Goal: Transaction & Acquisition: Purchase product/service

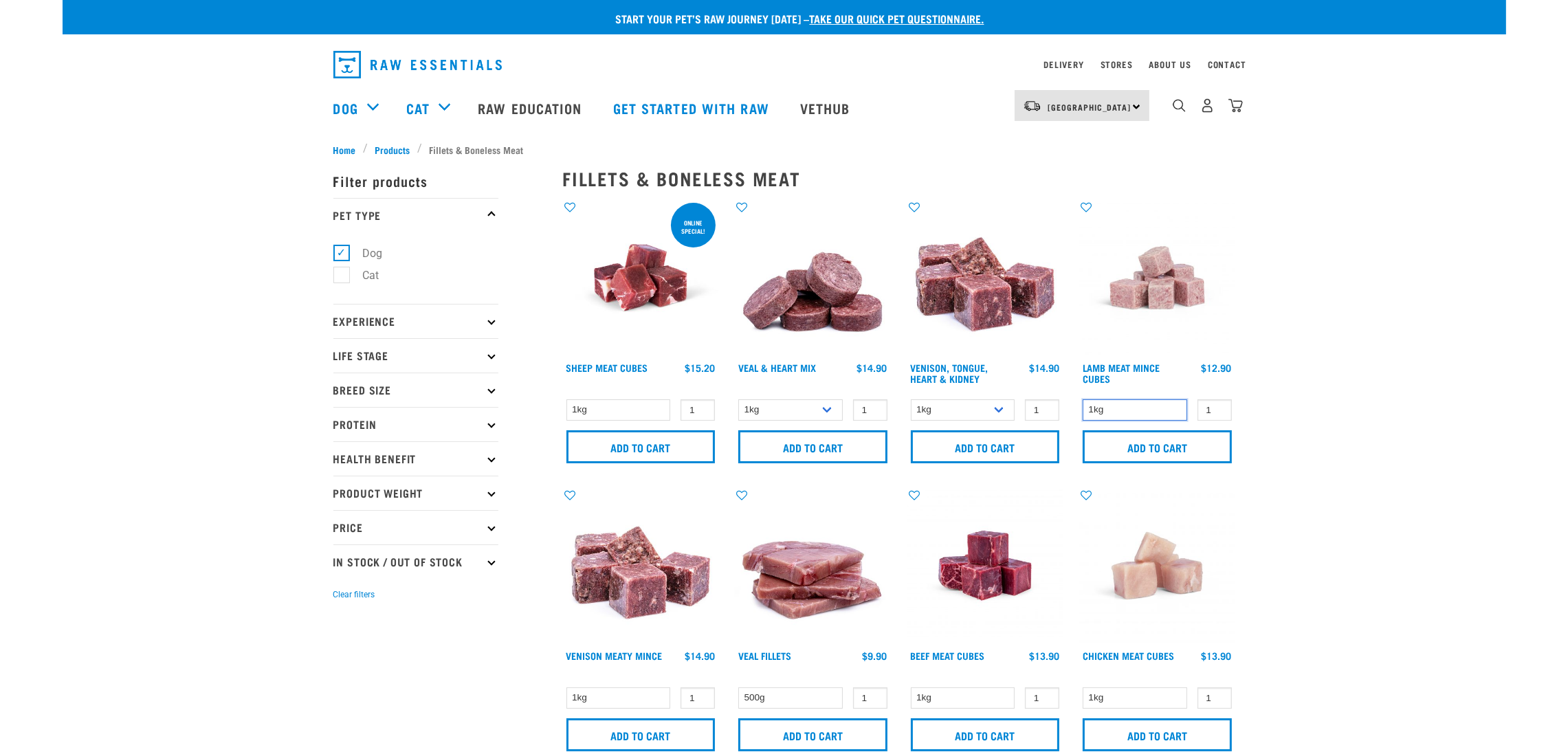
click at [1130, 411] on select "1kg" at bounding box center [1135, 410] width 104 height 21
click at [1218, 405] on input "2" at bounding box center [1214, 410] width 34 height 21
click at [1217, 405] on input "3" at bounding box center [1214, 410] width 34 height 21
click at [1217, 405] on input "4" at bounding box center [1214, 410] width 34 height 21
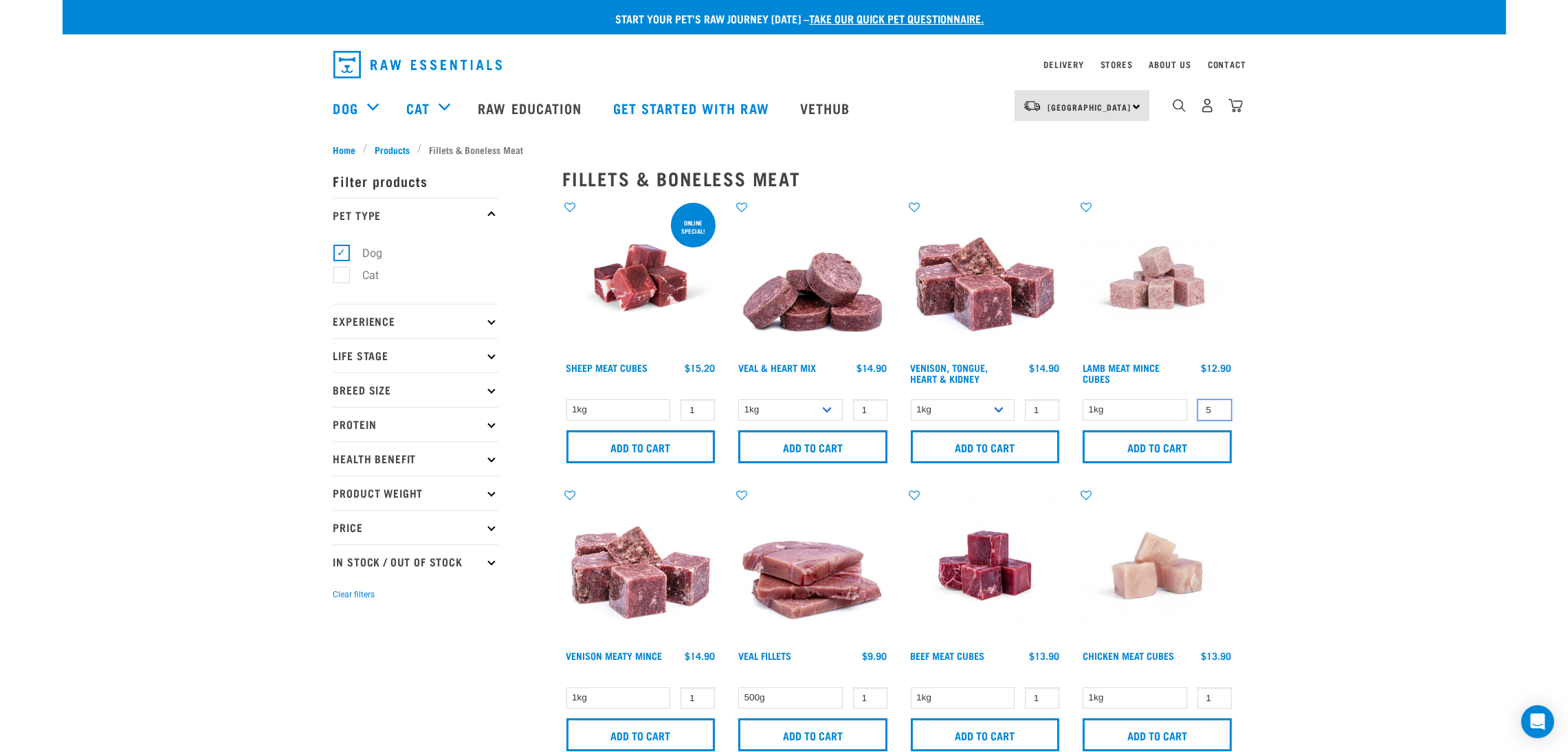
click at [1217, 405] on input "5" at bounding box center [1214, 410] width 34 height 21
type input "6"
click at [1217, 405] on input "6" at bounding box center [1214, 410] width 34 height 21
click at [1212, 442] on input "Add to cart" at bounding box center [1157, 447] width 149 height 33
click at [49, 373] on button "delete" at bounding box center [43, 376] width 14 height 14
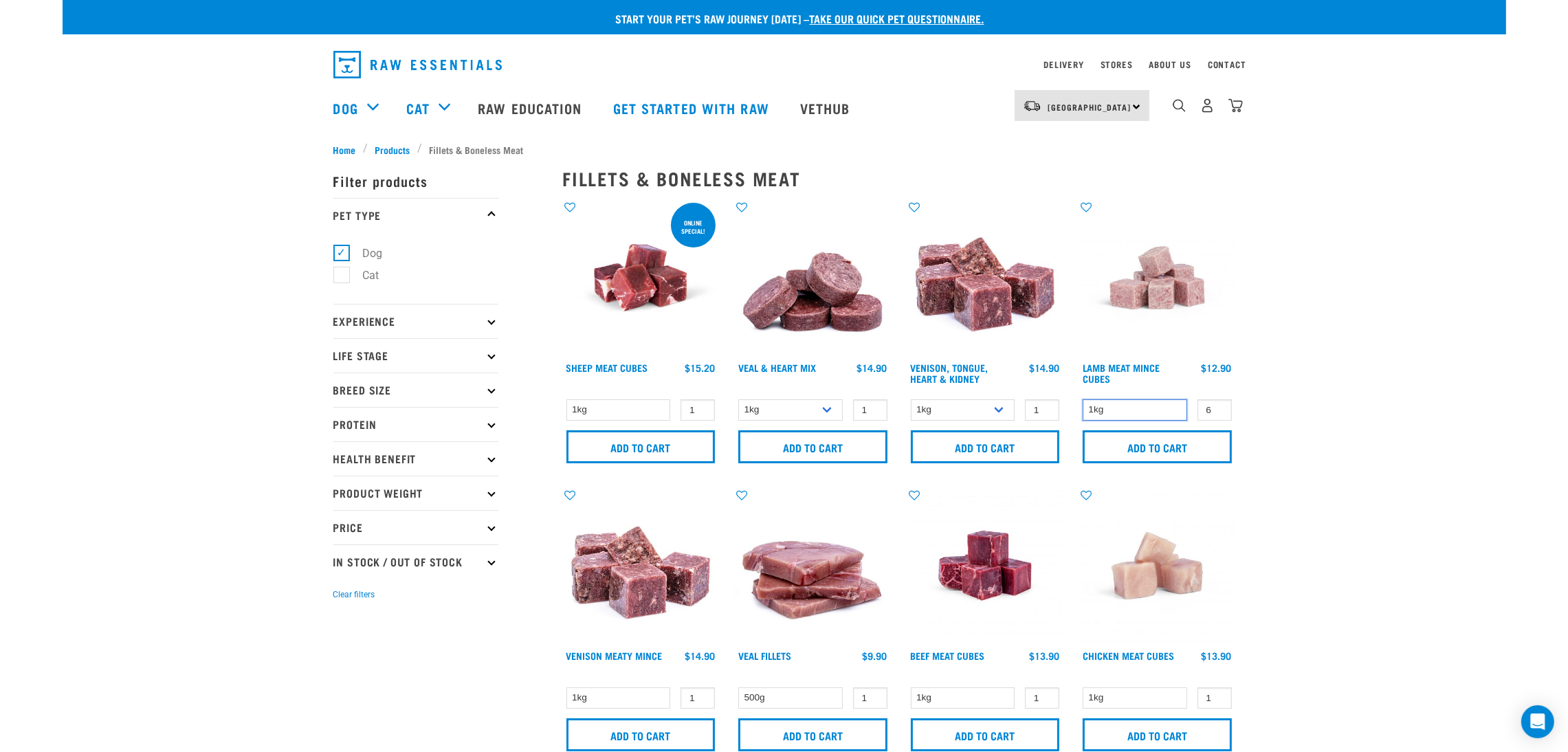
click at [1171, 410] on select "1kg" at bounding box center [1135, 410] width 104 height 21
click at [1241, 111] on img "dropdown navigation" at bounding box center [1235, 105] width 14 height 14
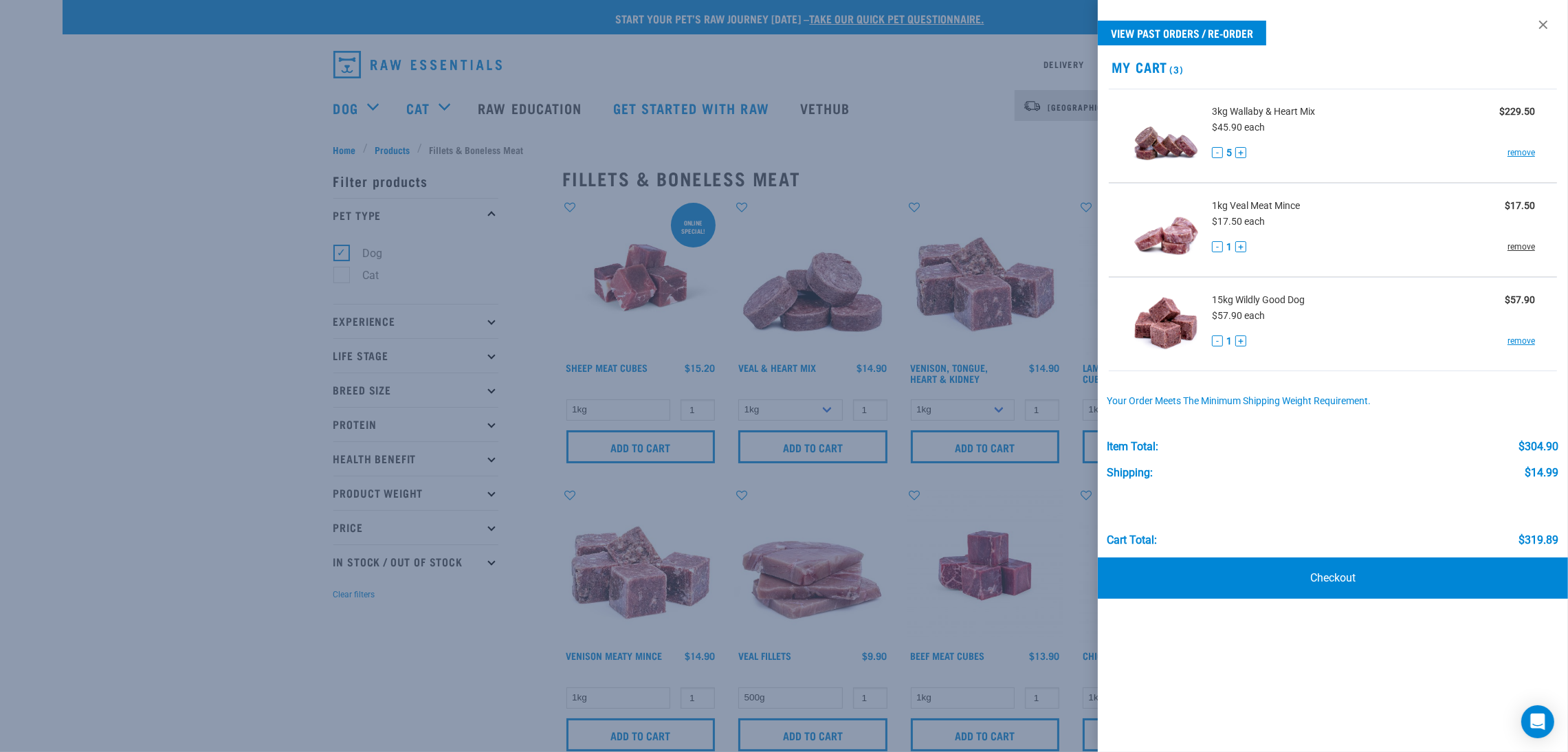
click at [1517, 244] on link "remove" at bounding box center [1521, 247] width 27 height 12
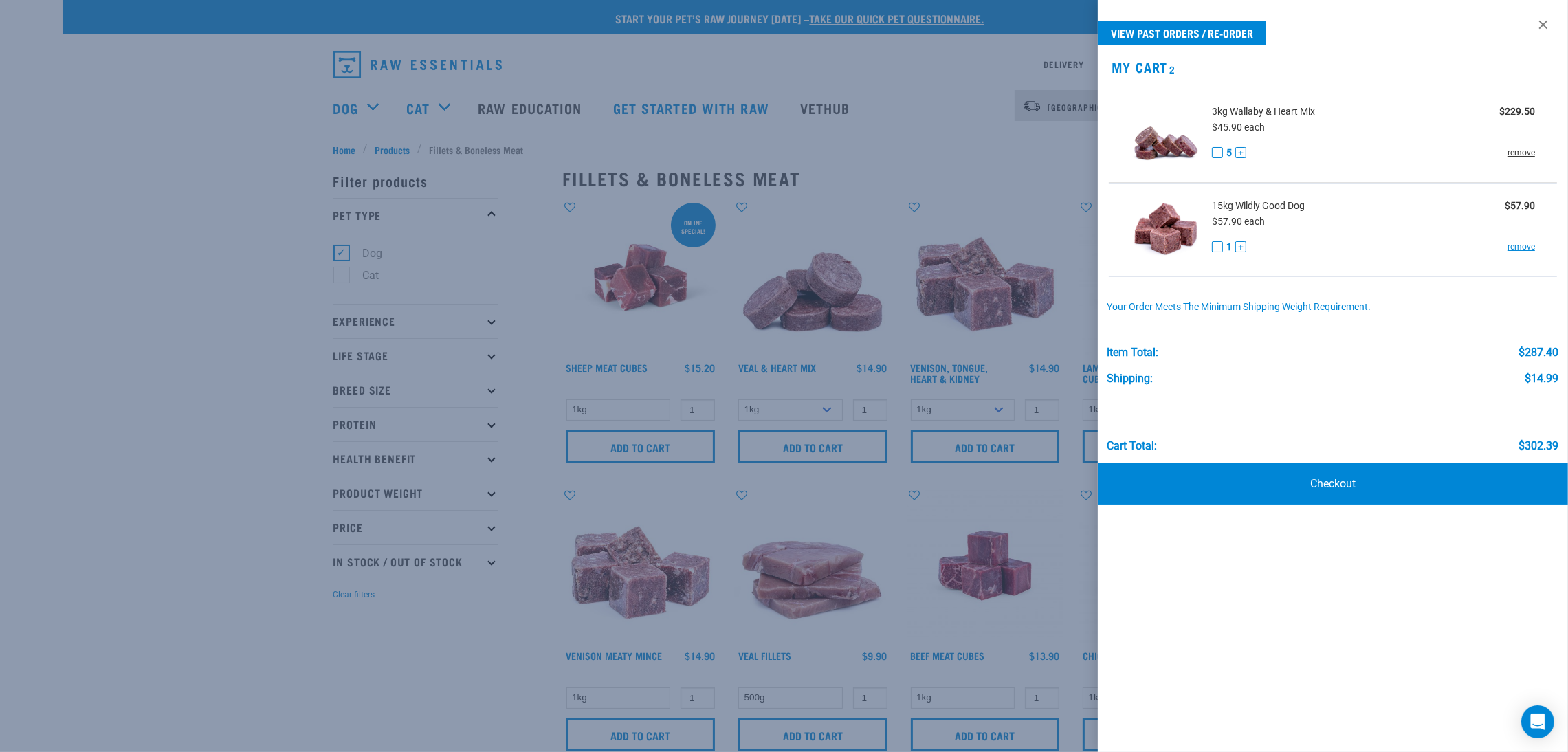
click at [1515, 150] on link "remove" at bounding box center [1521, 152] width 27 height 12
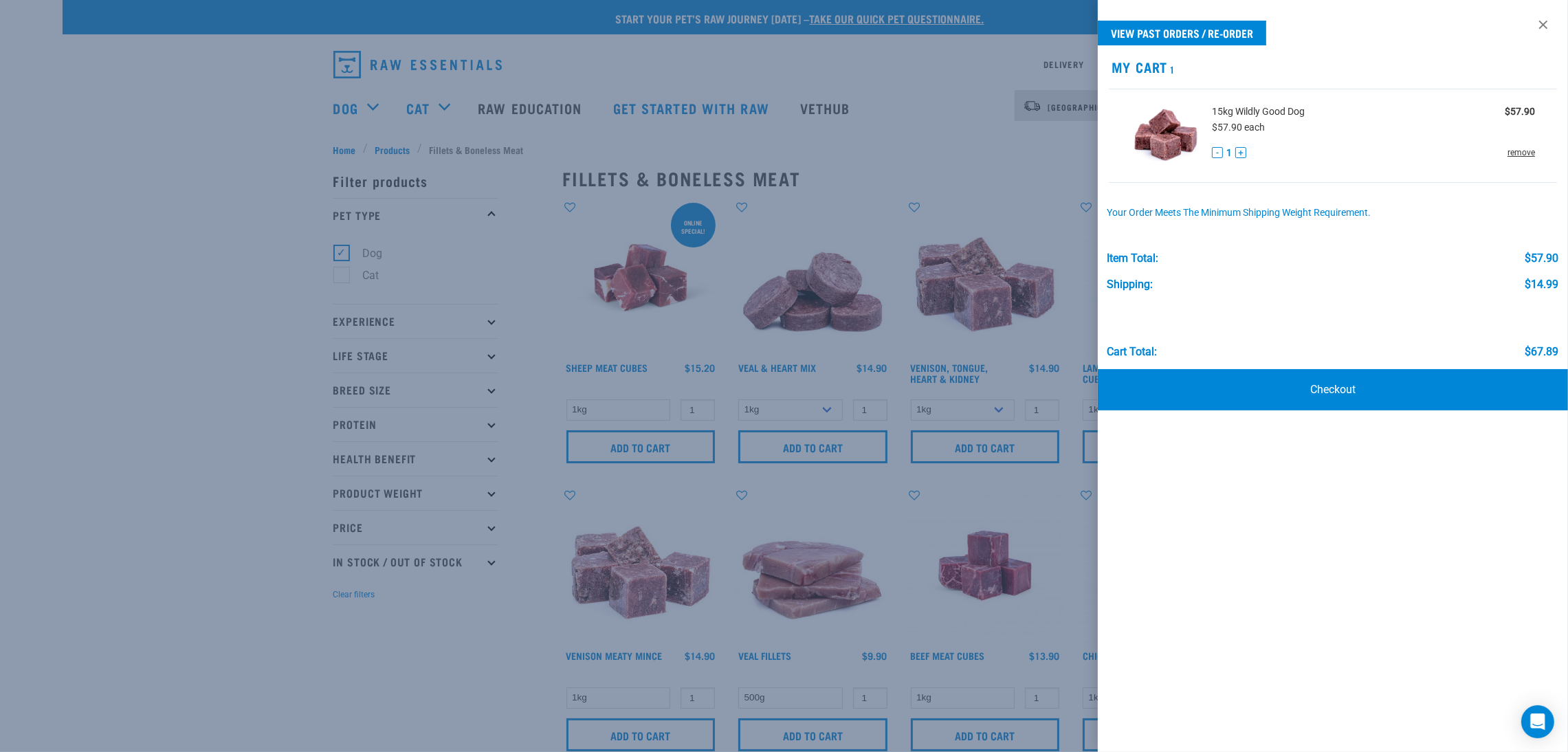
click at [1513, 149] on link "remove" at bounding box center [1521, 152] width 27 height 12
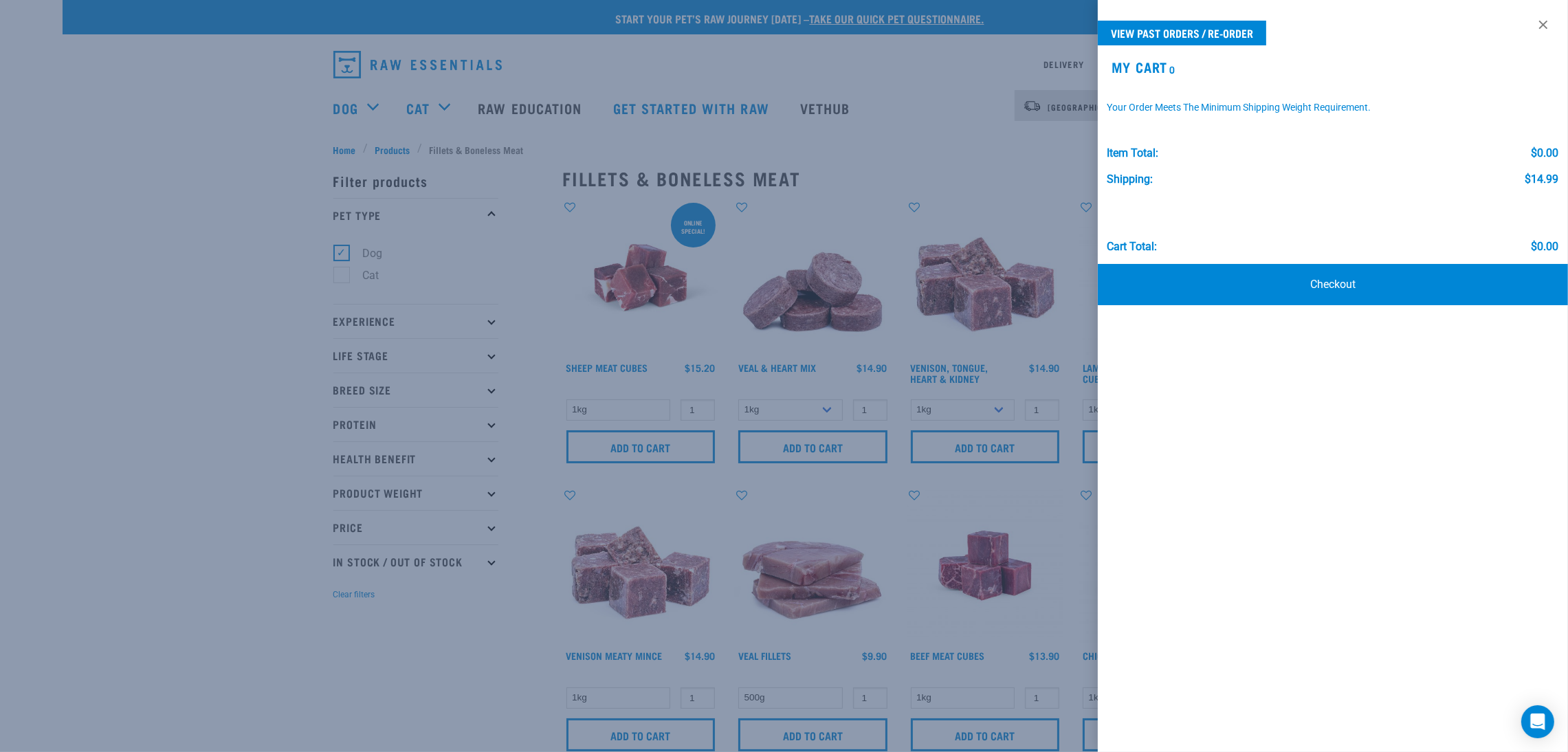
click at [924, 181] on div at bounding box center [784, 376] width 1568 height 752
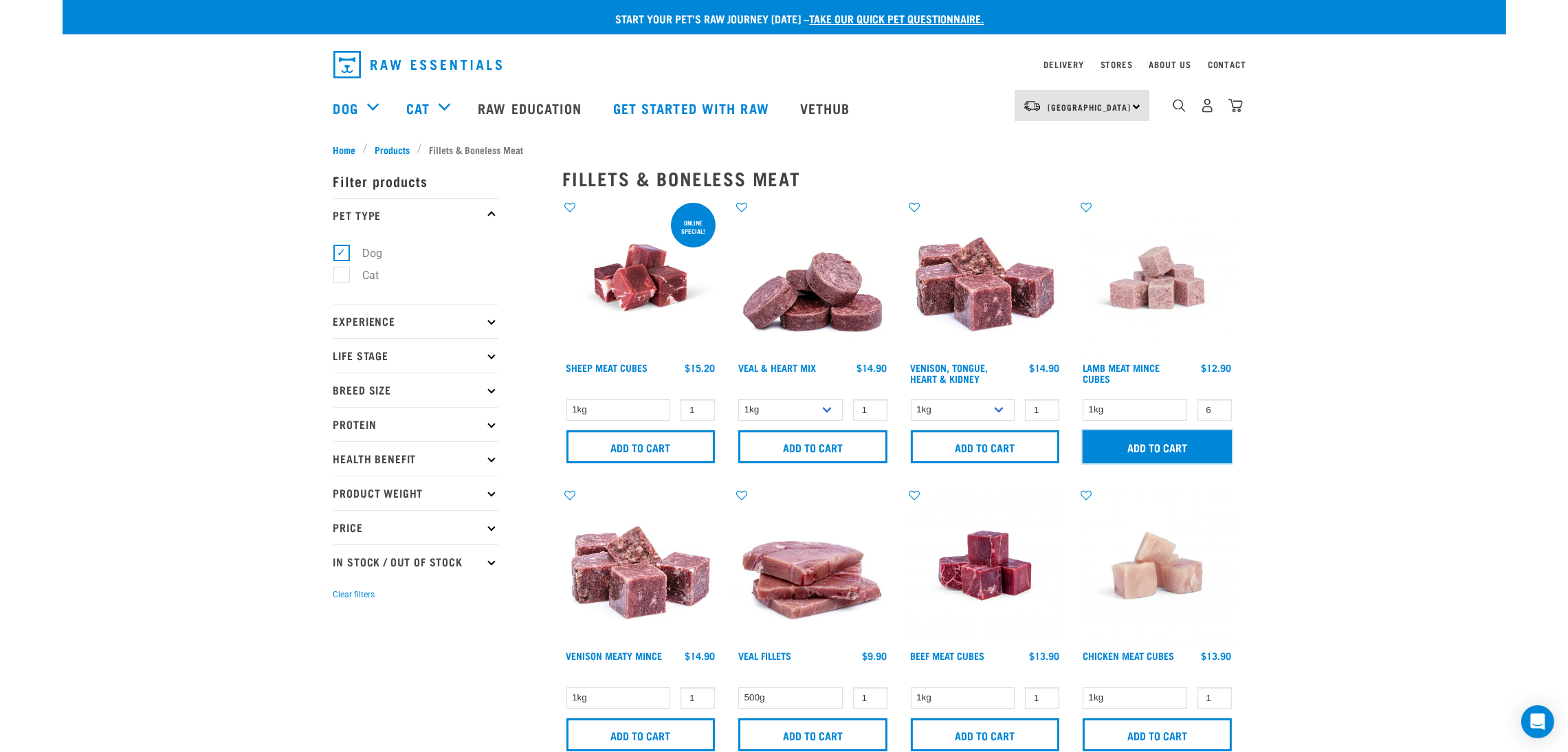
click at [1170, 442] on input "Add to cart" at bounding box center [1157, 447] width 149 height 33
click at [1239, 111] on img "dropdown navigation" at bounding box center [1235, 105] width 14 height 14
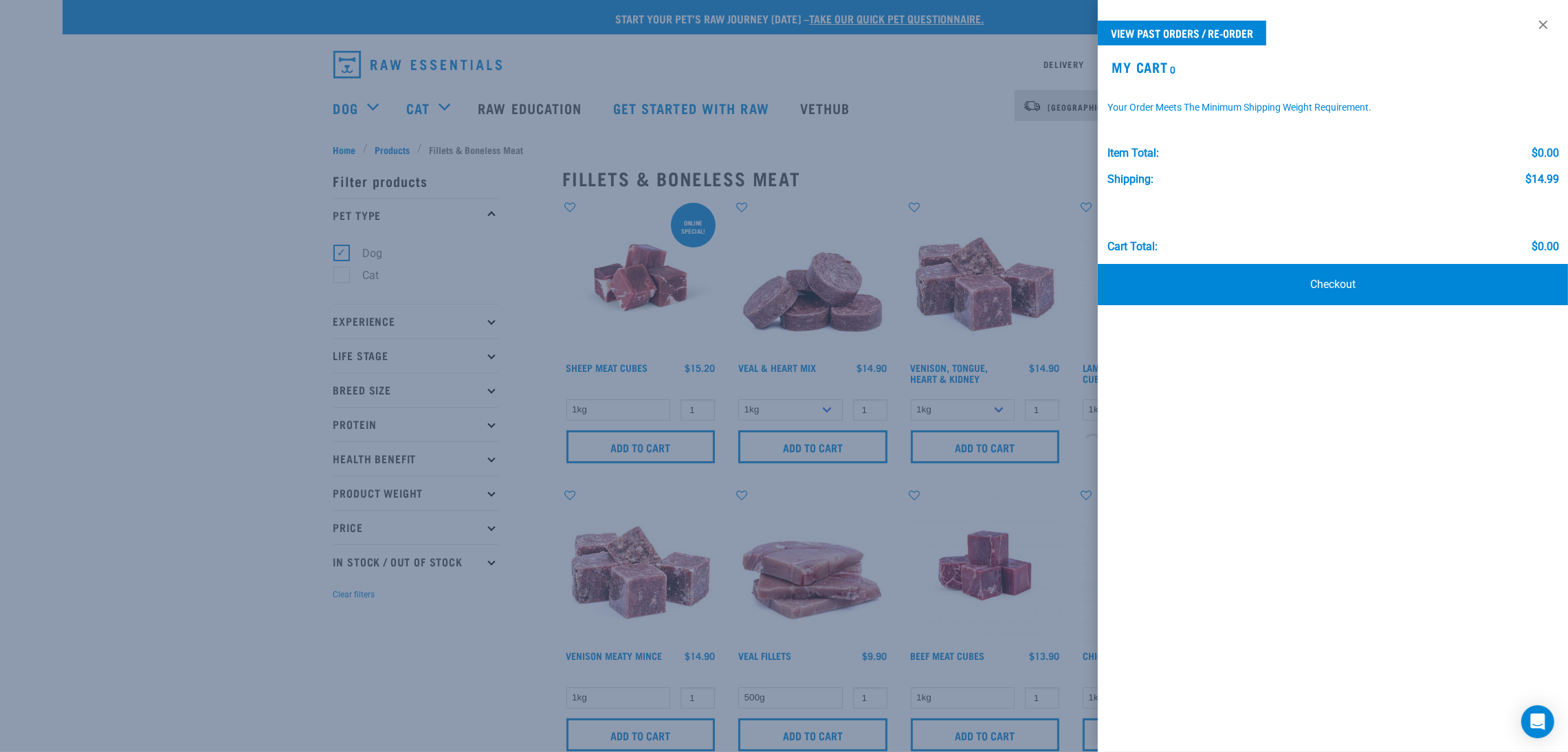
click at [921, 154] on div at bounding box center [784, 376] width 1568 height 752
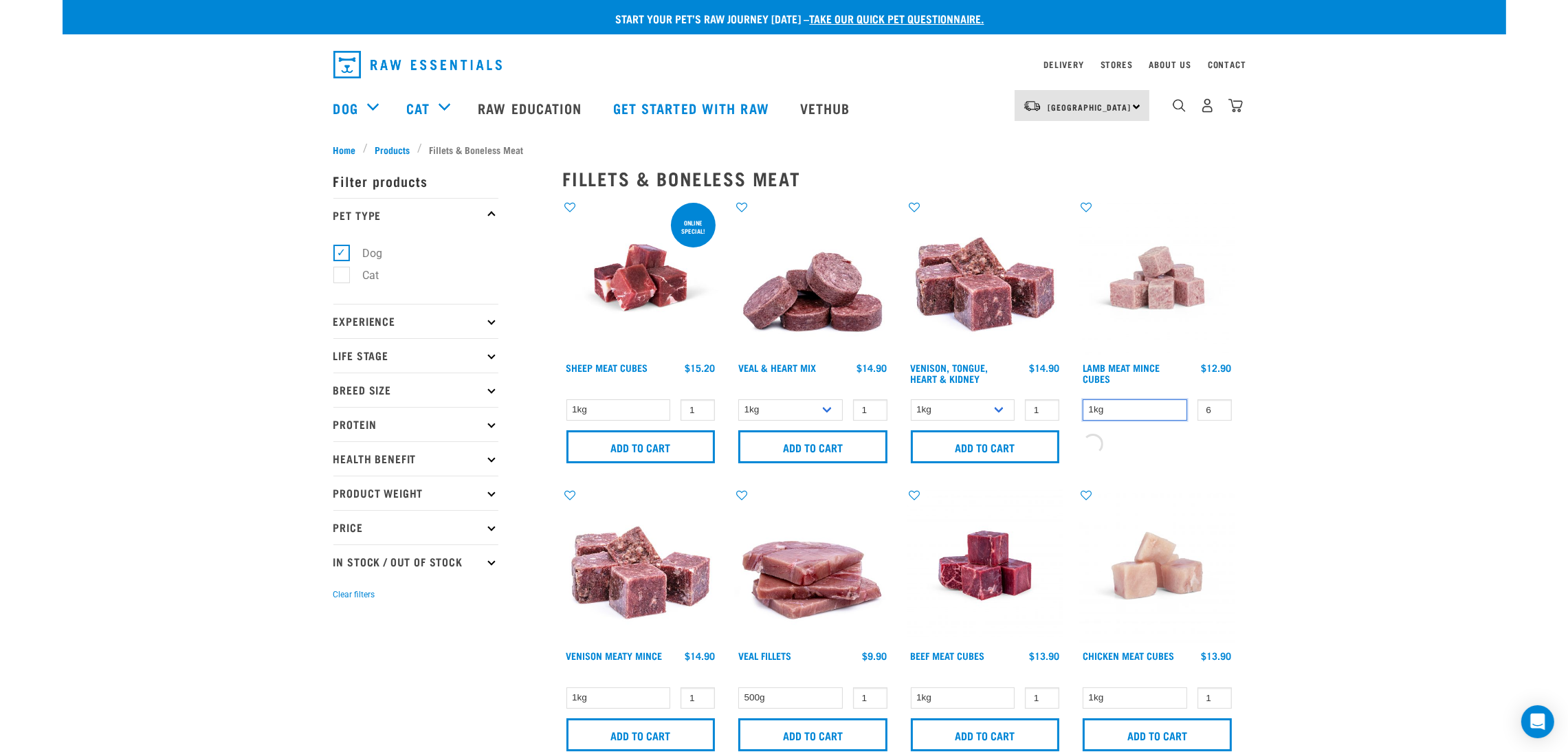
click at [1127, 410] on select "1kg" at bounding box center [1135, 410] width 104 height 21
click at [1083, 399] on select "1kg" at bounding box center [1135, 410] width 104 height 21
click at [1242, 111] on img "dropdown navigation" at bounding box center [1235, 105] width 14 height 14
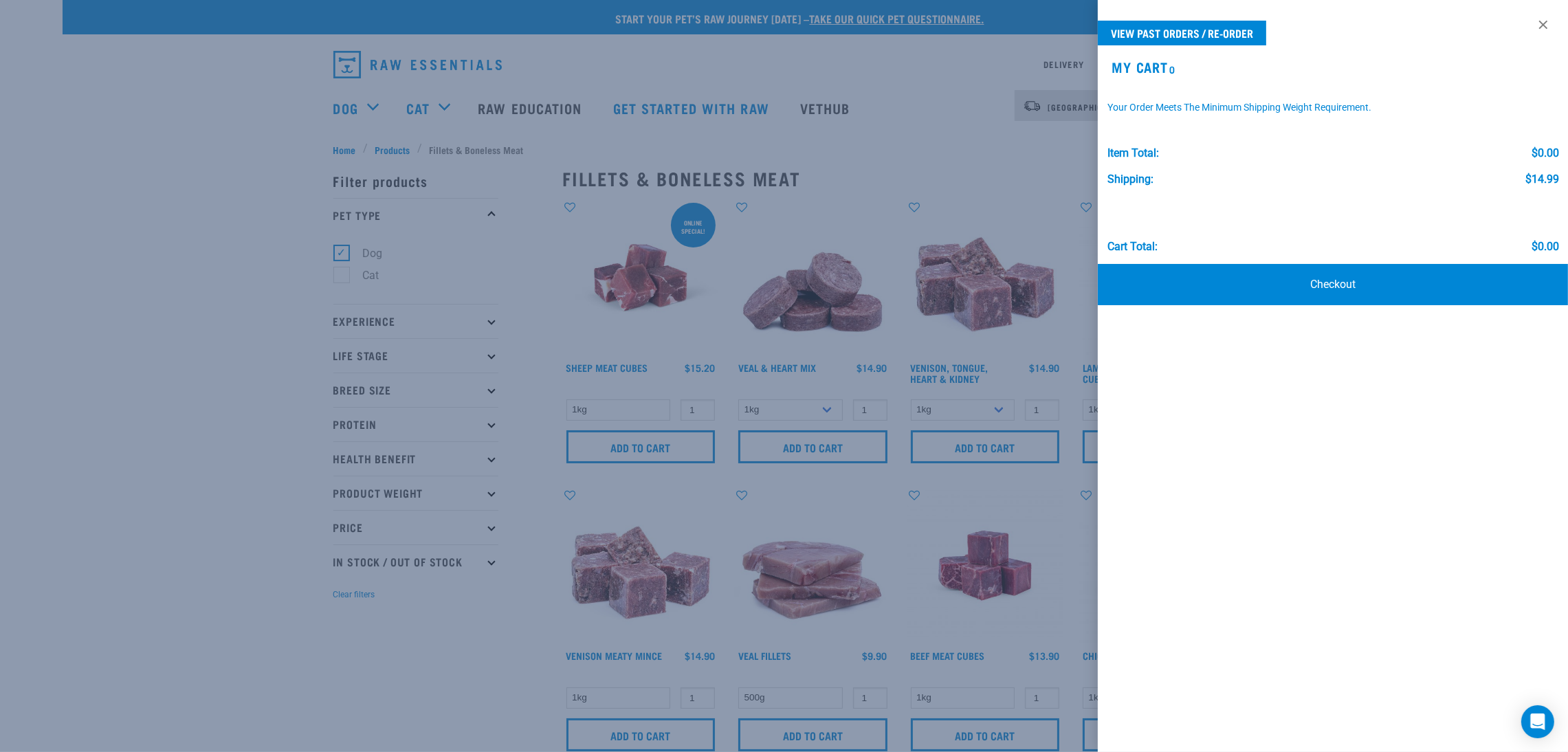
click at [958, 100] on div at bounding box center [784, 376] width 1568 height 752
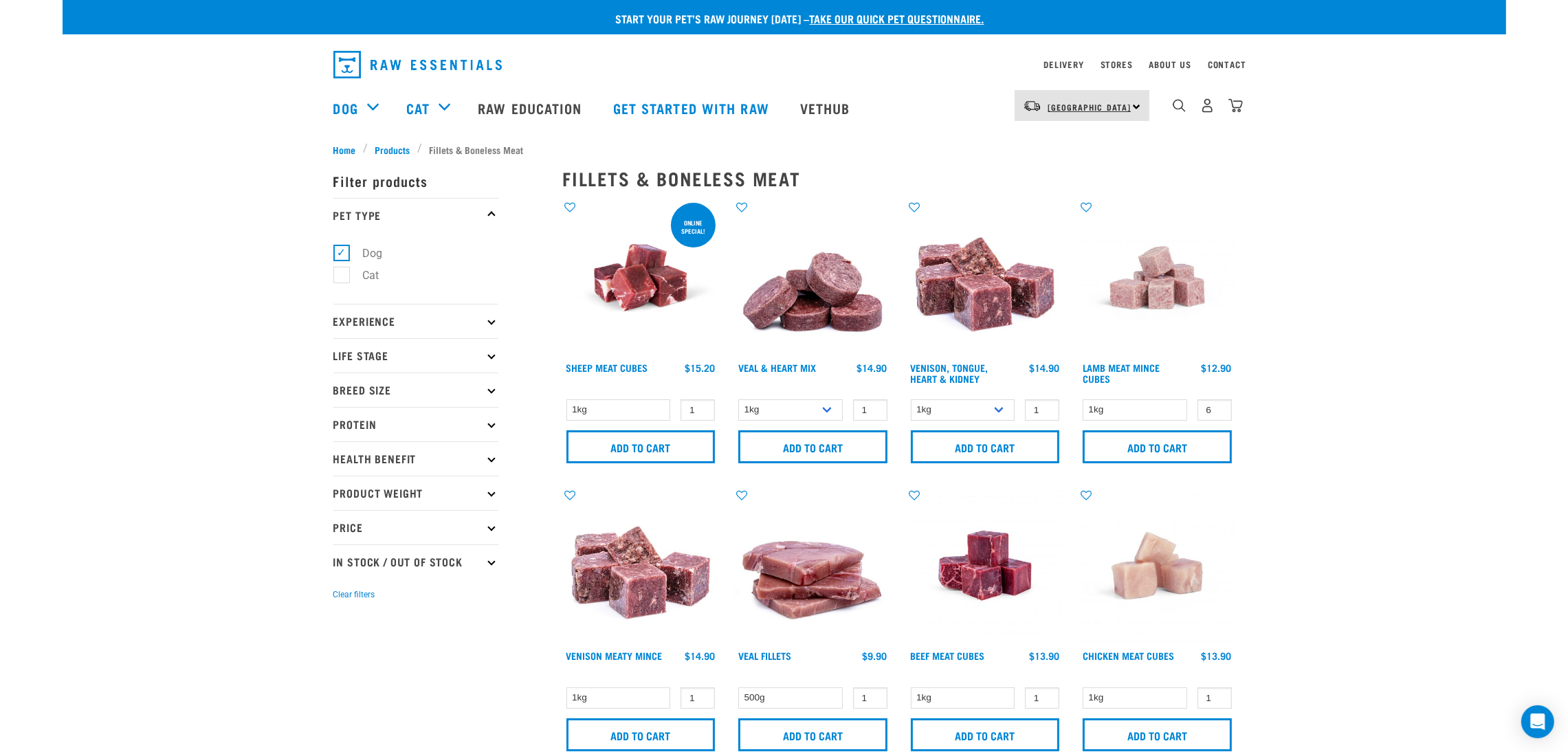
click at [1054, 104] on span "[GEOGRAPHIC_DATA]" at bounding box center [1090, 106] width 83 height 5
click at [1062, 144] on link "[GEOGRAPHIC_DATA]" at bounding box center [1080, 144] width 132 height 30
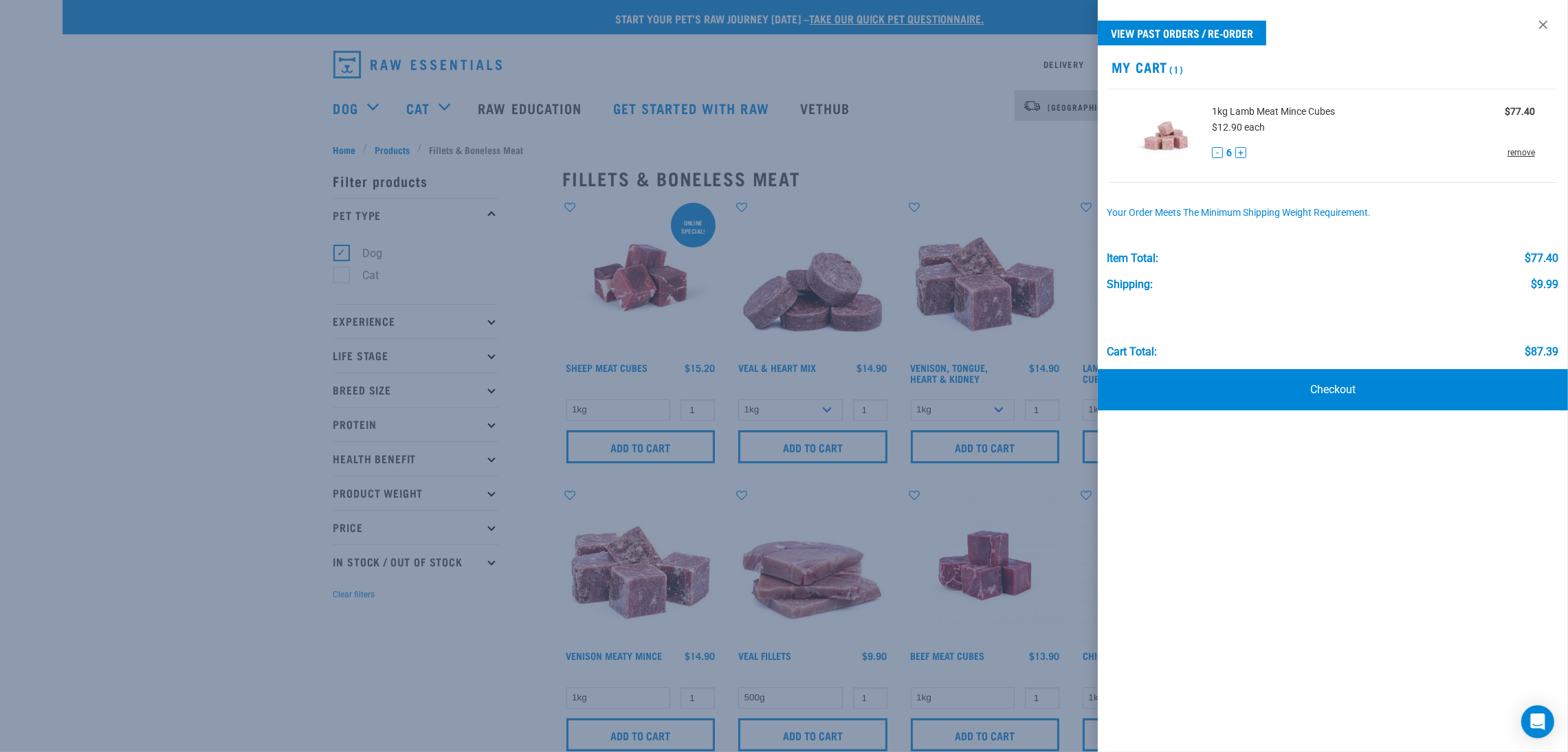
click at [1513, 151] on link "remove" at bounding box center [1521, 152] width 27 height 12
click at [1545, 24] on link at bounding box center [1543, 25] width 22 height 22
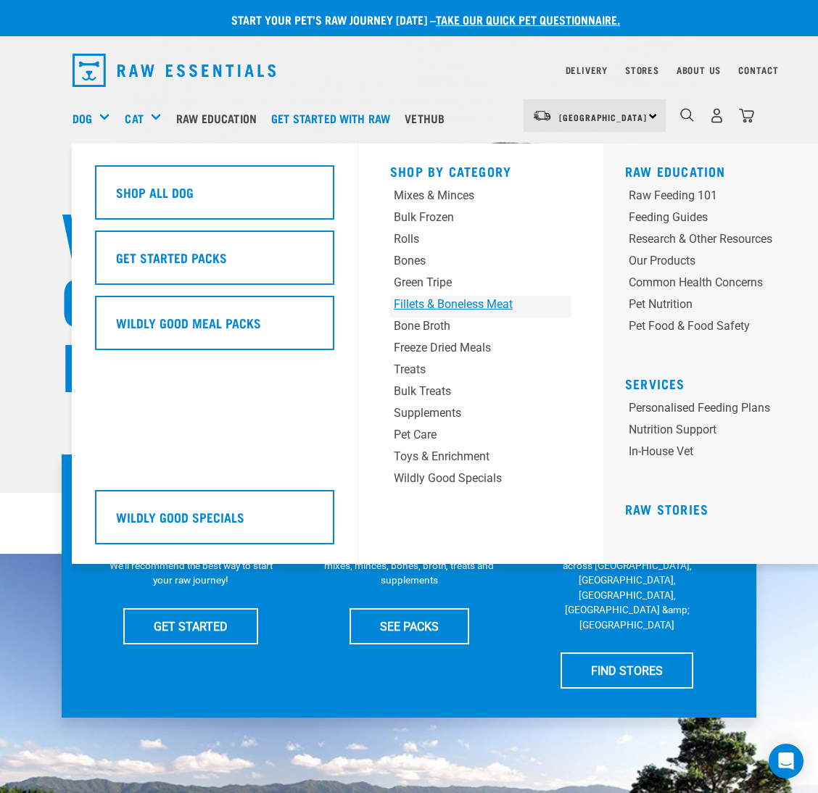
click at [454, 307] on div "Fillets & Boneless Meat" at bounding box center [465, 304] width 143 height 17
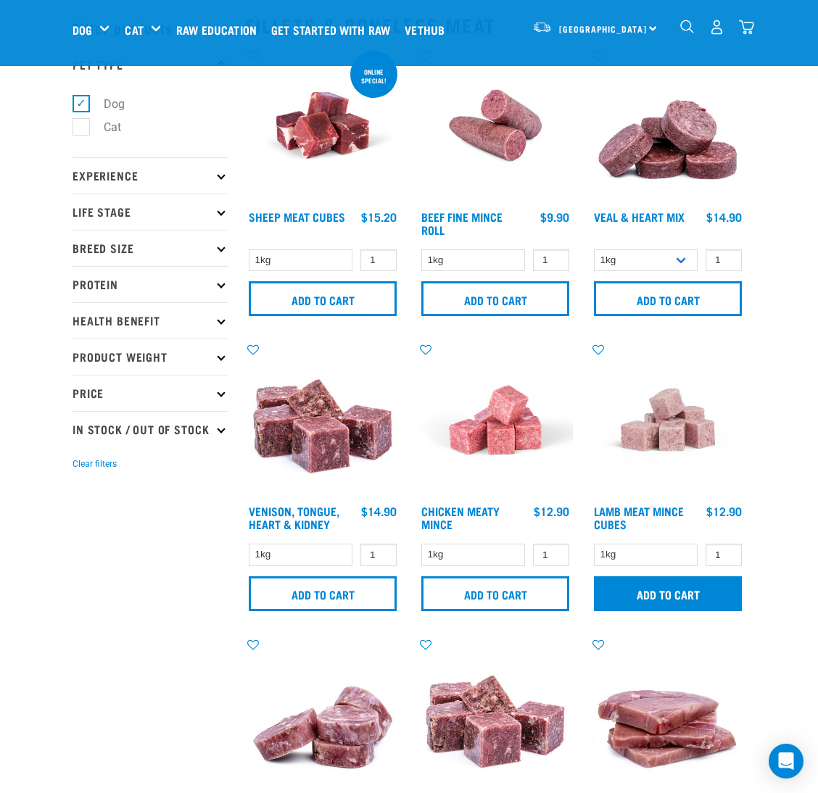
scroll to position [109, 0]
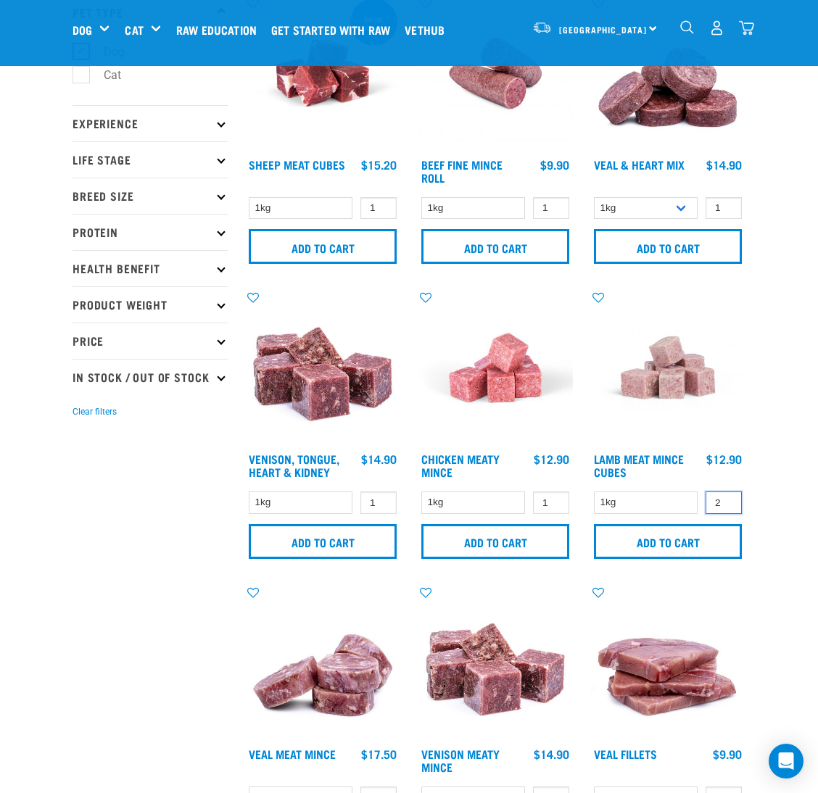
click at [728, 500] on input "2" at bounding box center [724, 503] width 36 height 22
click at [728, 500] on input "3" at bounding box center [724, 503] width 36 height 22
click at [728, 500] on input "4" at bounding box center [724, 503] width 36 height 22
click at [728, 500] on input "5" at bounding box center [724, 503] width 36 height 22
click at [728, 500] on input "6" at bounding box center [724, 503] width 36 height 22
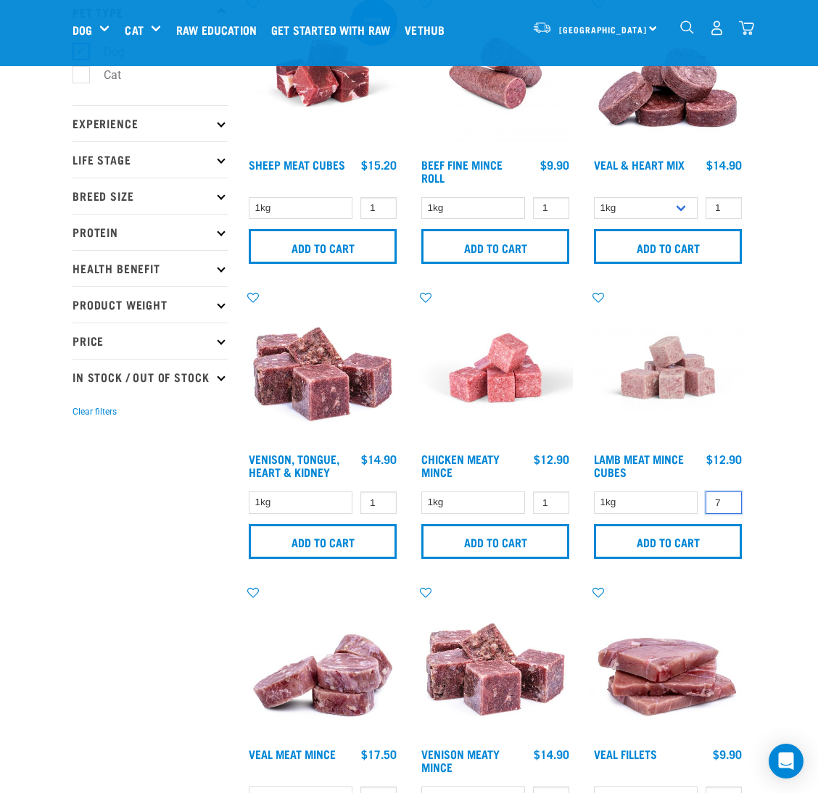
click at [728, 500] on input "7" at bounding box center [724, 503] width 36 height 22
click at [728, 500] on input "8" at bounding box center [724, 503] width 36 height 22
click at [728, 500] on input "9" at bounding box center [724, 503] width 36 height 22
type input "10"
click at [728, 500] on input "10" at bounding box center [724, 503] width 36 height 22
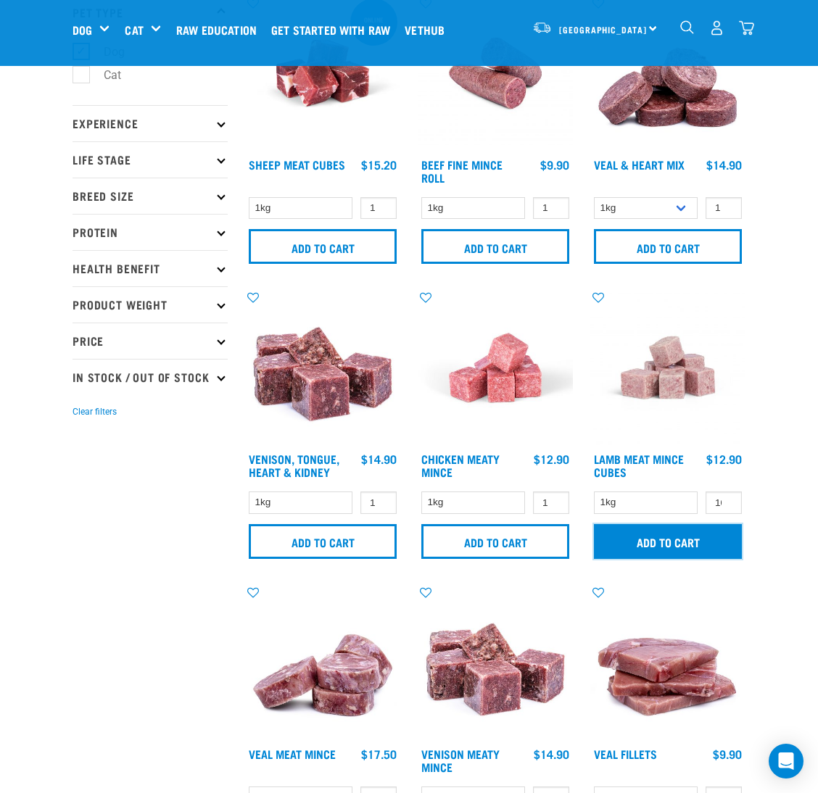
click at [715, 537] on input "Add to cart" at bounding box center [668, 541] width 148 height 35
click at [746, 30] on img "dropdown navigation" at bounding box center [746, 27] width 15 height 15
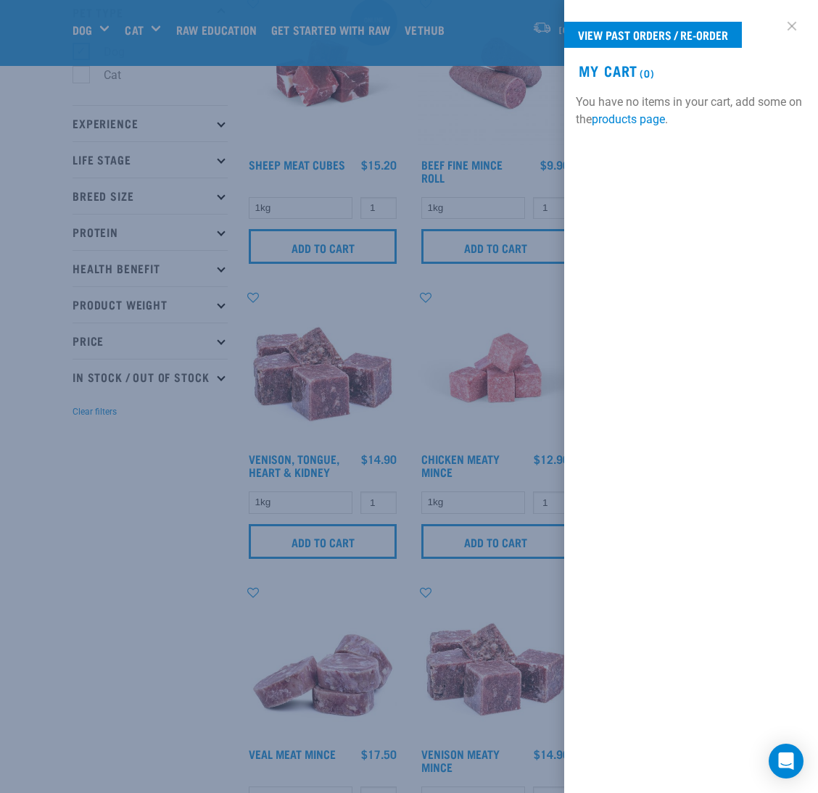
click at [784, 27] on link at bounding box center [791, 26] width 23 height 23
